Goal: Task Accomplishment & Management: Use online tool/utility

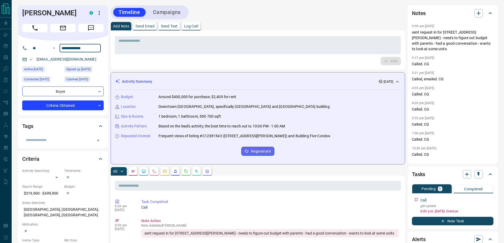
drag, startPoint x: 94, startPoint y: 49, endPoint x: 62, endPoint y: 49, distance: 32.5
click at [62, 49] on input "**********" at bounding box center [79, 48] width 41 height 8
click at [163, 46] on textarea at bounding box center [257, 45] width 278 height 13
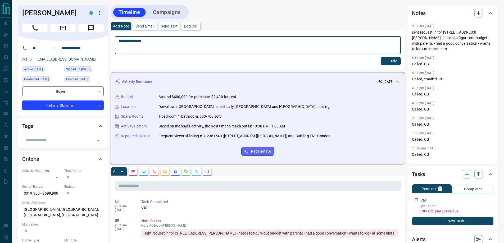
type textarea "**********"
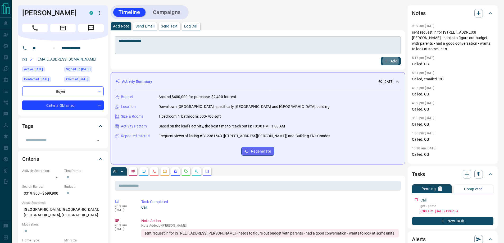
click at [380, 57] on button "Add" at bounding box center [390, 61] width 20 height 8
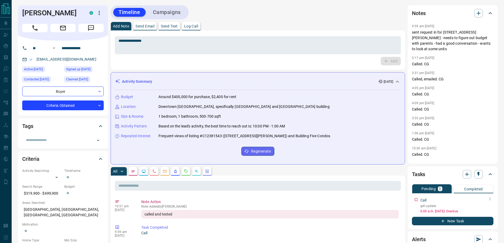
click at [492, 201] on div at bounding box center [489, 198] width 7 height 7
click at [490, 199] on icon "button" at bounding box center [489, 199] width 4 height 4
click at [481, 209] on li "Edit" at bounding box center [481, 209] width 23 height 8
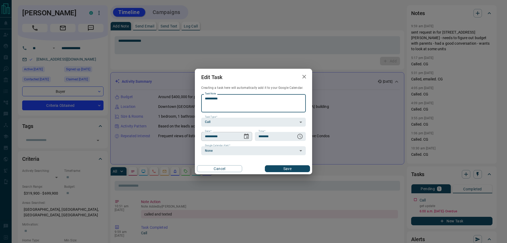
click at [249, 137] on icon "Choose date, selected date is Sep 15, 2025" at bounding box center [246, 135] width 5 height 5
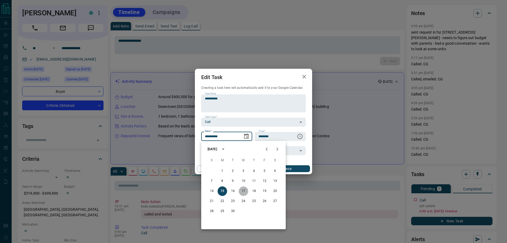
click at [242, 190] on button "17" at bounding box center [244, 191] width 10 height 10
type input "**********"
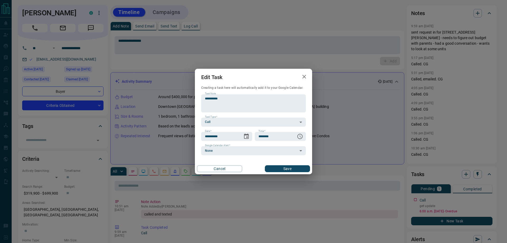
click at [275, 171] on button "Save" at bounding box center [287, 168] width 45 height 7
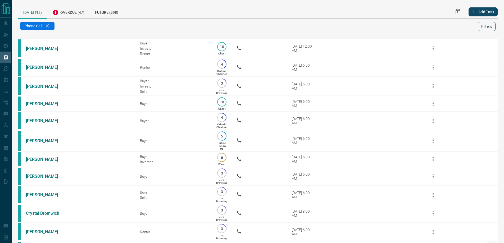
click at [491, 27] on button "Filters" at bounding box center [486, 26] width 18 height 9
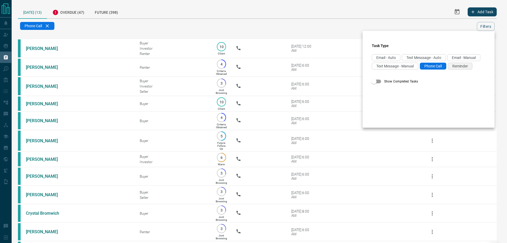
click at [453, 68] on span "Reminder" at bounding box center [461, 66] width 16 height 4
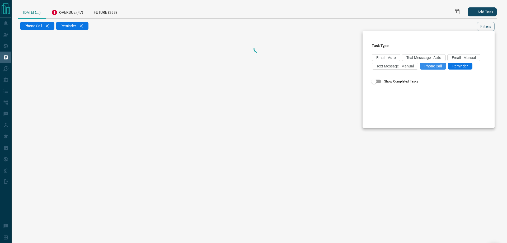
click at [425, 68] on span "Phone Call" at bounding box center [433, 66] width 17 height 4
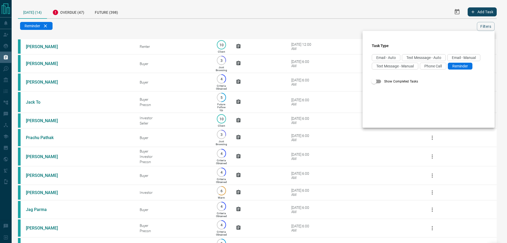
click at [174, 27] on div at bounding box center [253, 121] width 507 height 243
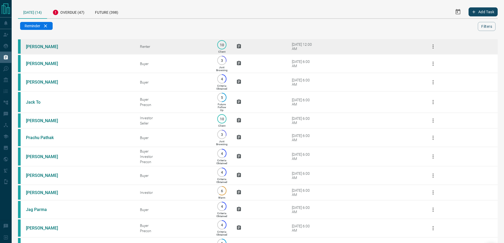
scroll to position [26, 0]
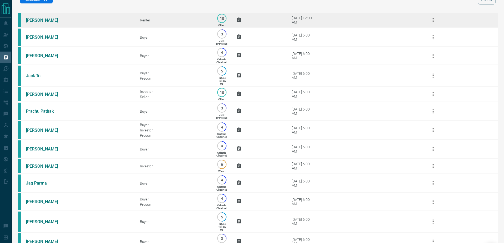
click at [44, 21] on link "Diptendu Chatterjee" at bounding box center [46, 20] width 40 height 5
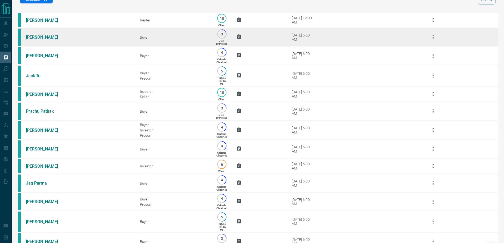
click at [36, 40] on link "Maria Duarte" at bounding box center [46, 37] width 40 height 5
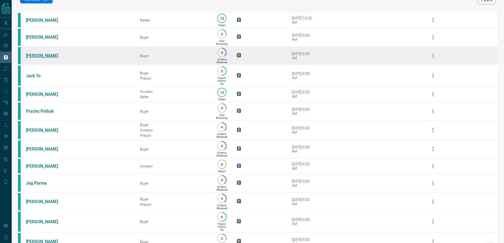
click at [35, 58] on link "Judi Porter" at bounding box center [46, 55] width 40 height 5
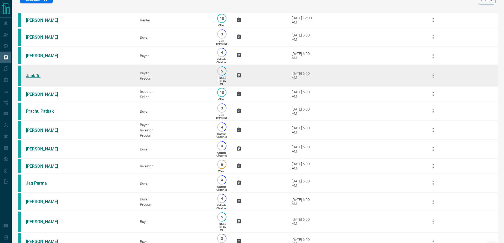
click at [32, 78] on link "Jack To" at bounding box center [46, 75] width 40 height 5
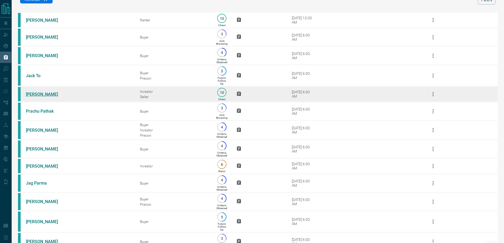
click at [30, 97] on link "David Blume" at bounding box center [46, 94] width 40 height 5
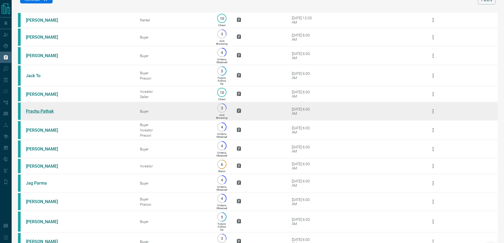
click at [30, 114] on link "Prachu Pathak" at bounding box center [46, 111] width 40 height 5
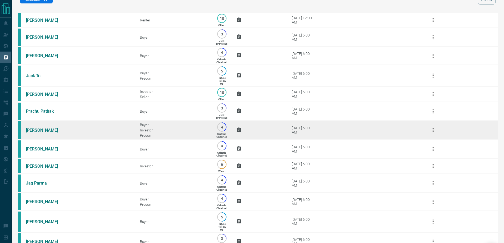
click at [34, 133] on link "Elizabeth Buckner" at bounding box center [46, 130] width 40 height 5
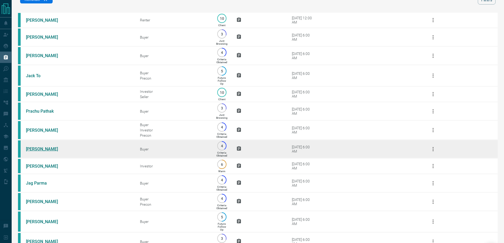
click at [35, 151] on link "Marcella Abraham" at bounding box center [46, 148] width 40 height 5
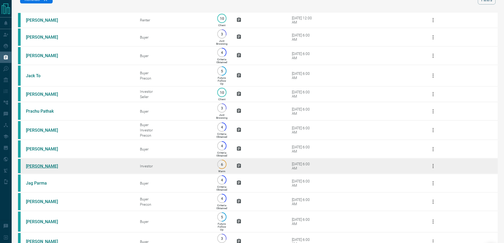
click at [31, 169] on link "OMAR HAMDON" at bounding box center [46, 166] width 40 height 5
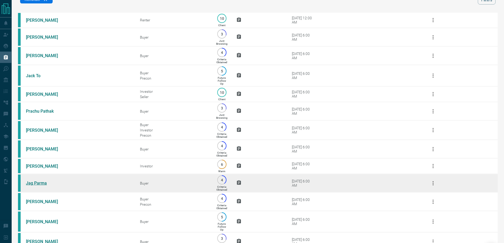
click at [30, 186] on link "Jag Parma" at bounding box center [46, 183] width 40 height 5
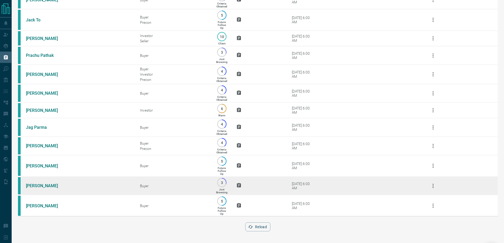
scroll to position [96, 0]
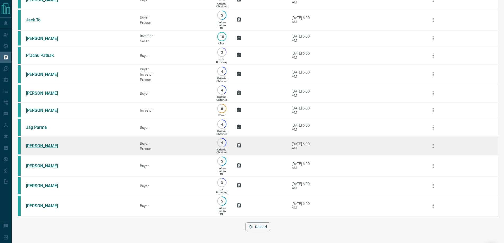
click at [37, 143] on link "Neil Bastaldo" at bounding box center [46, 145] width 40 height 5
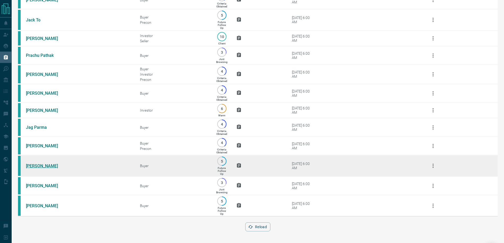
click at [31, 163] on link "Hanna Vu" at bounding box center [46, 165] width 40 height 5
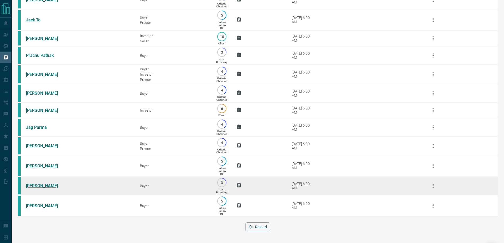
click at [31, 183] on link "Alexander Barrientos" at bounding box center [46, 185] width 40 height 5
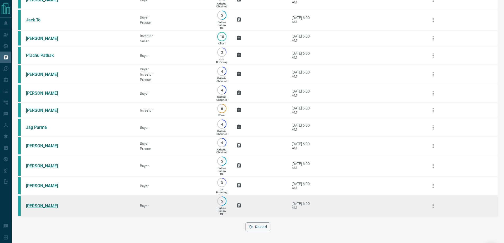
click at [32, 206] on link "Rosanne Berry" at bounding box center [46, 205] width 40 height 5
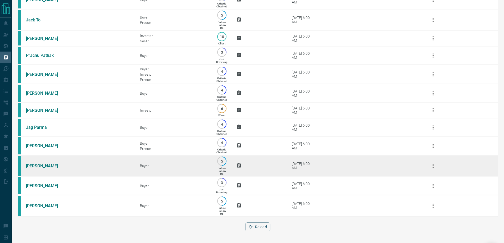
scroll to position [0, 0]
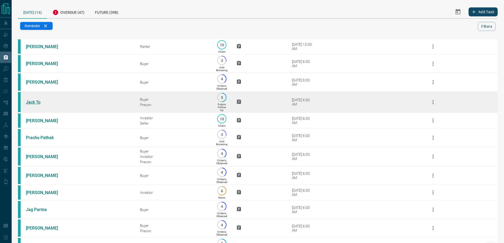
click at [40, 105] on link "Jack To" at bounding box center [46, 102] width 40 height 5
